Goal: Task Accomplishment & Management: Complete application form

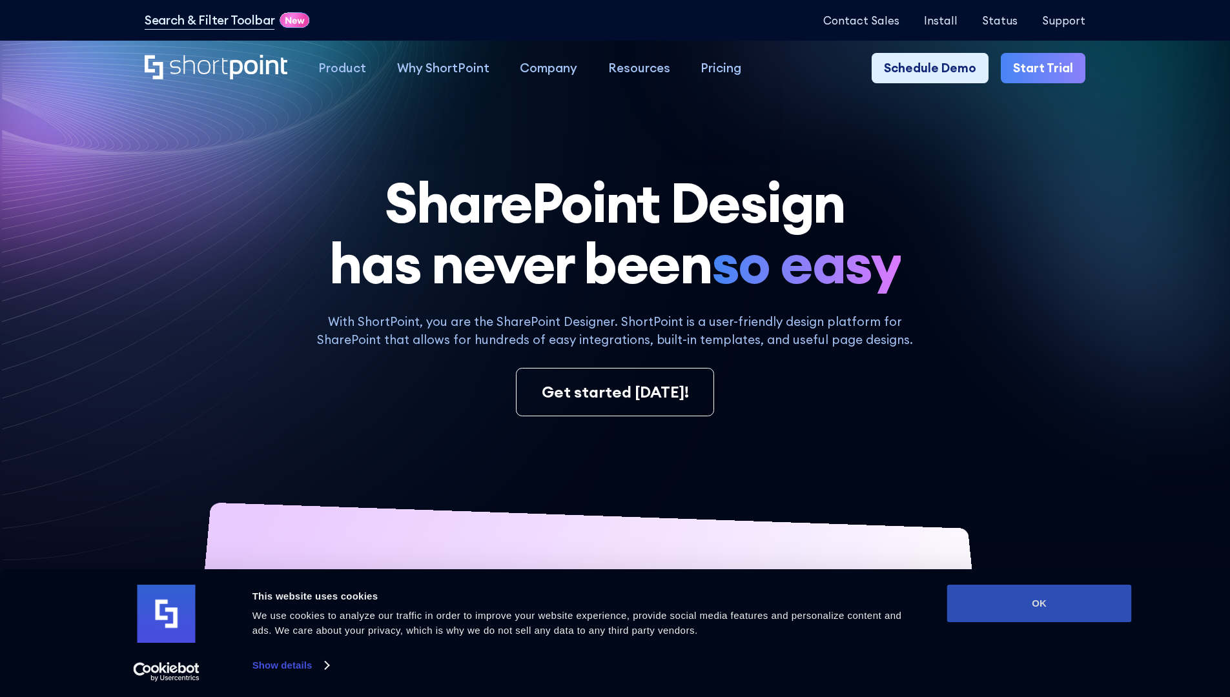
click at [1039, 603] on button "OK" at bounding box center [1039, 603] width 185 height 37
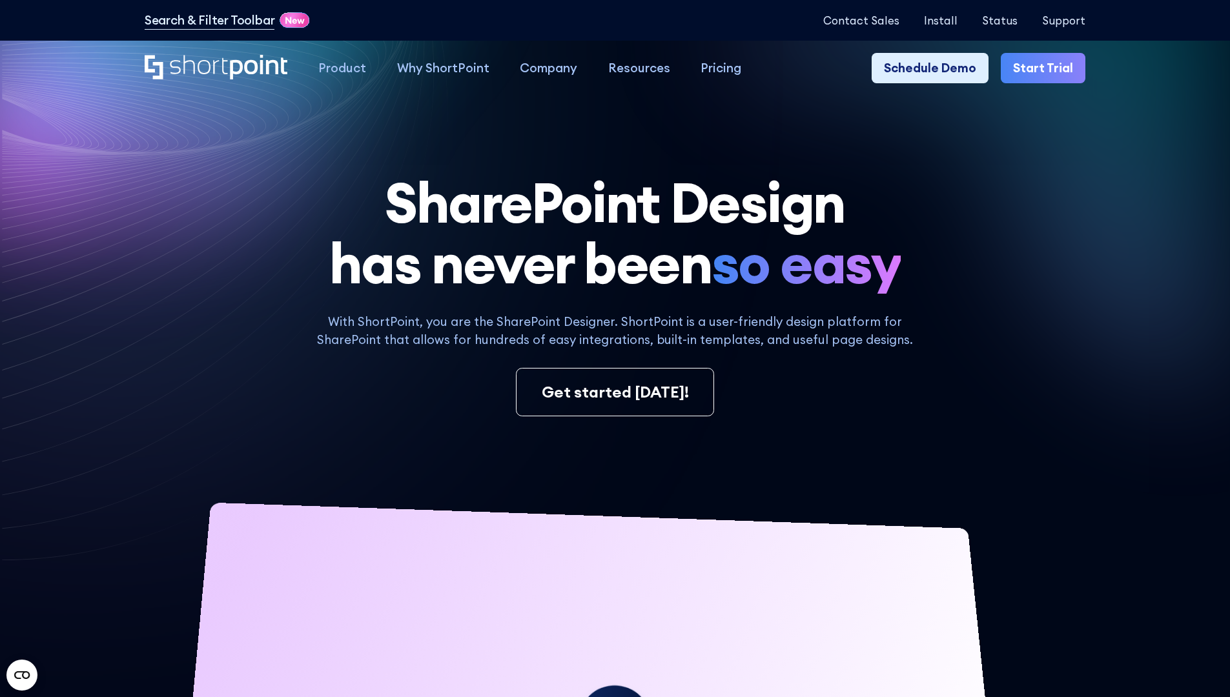
click at [1047, 68] on link "Start Trial" at bounding box center [1042, 68] width 85 height 31
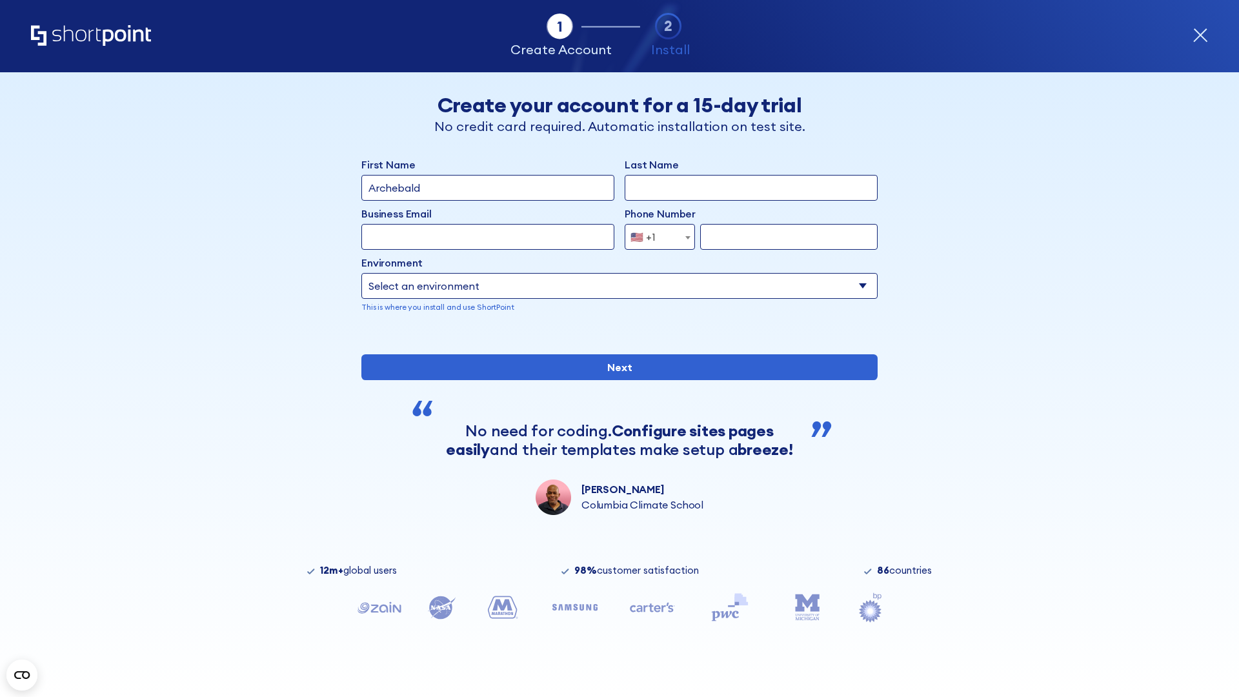
type input "Archebald"
type input "Berkuskv"
type input "2125556789"
select select "Microsoft 365"
type input "2125556789"
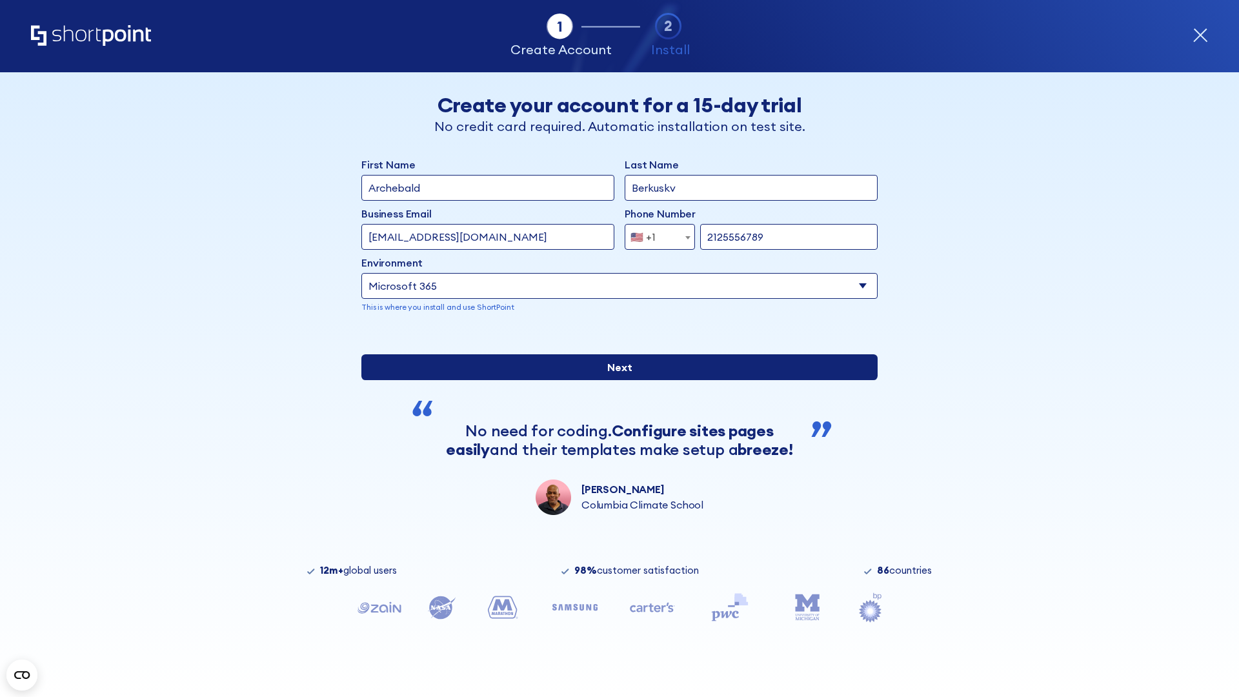
scroll to position [3, 0]
click at [614, 380] on input "Next" at bounding box center [619, 367] width 516 height 26
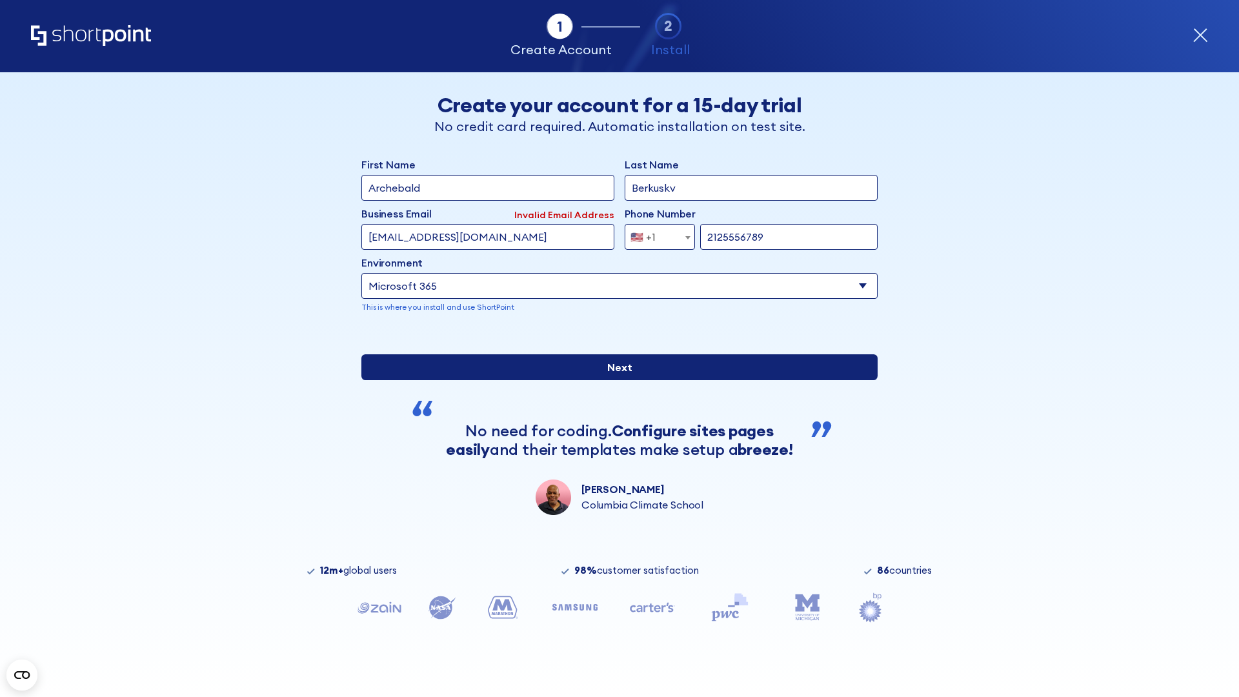
click at [614, 380] on input "Next" at bounding box center [619, 367] width 516 height 26
type input "test@shortpoint.com"
click at [614, 380] on input "Next" at bounding box center [619, 367] width 516 height 26
